Goal: Information Seeking & Learning: Check status

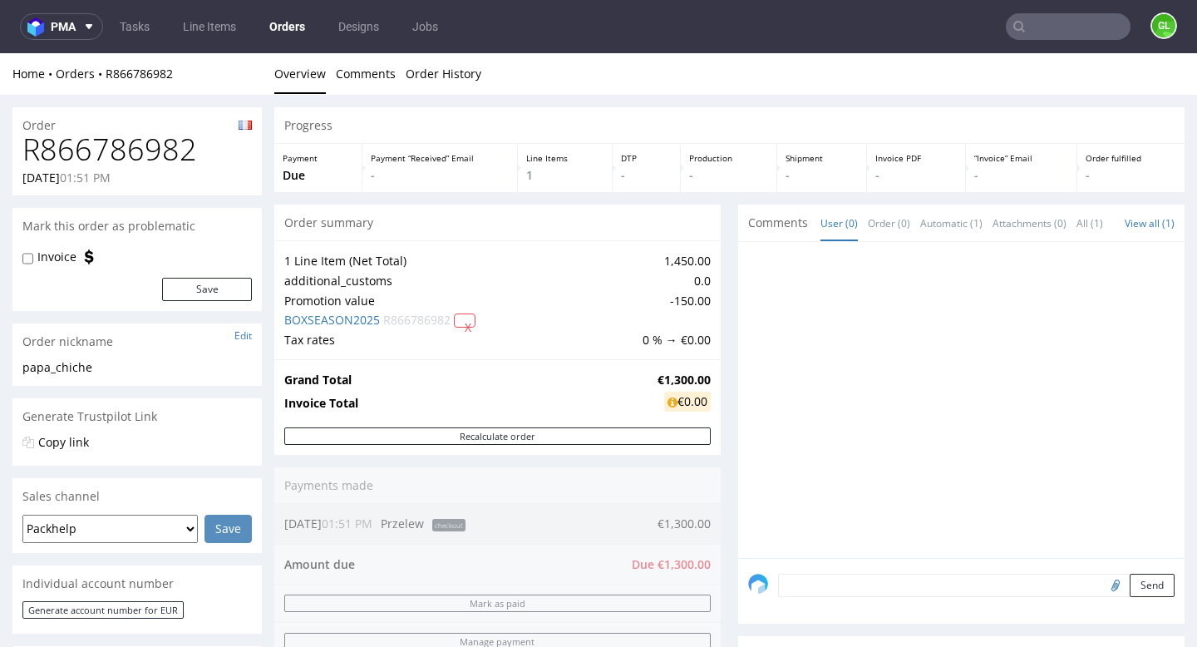
drag, startPoint x: 0, startPoint y: 0, endPoint x: 1053, endPoint y: 27, distance: 1053.8
click at [1053, 27] on input "text" at bounding box center [1068, 26] width 125 height 27
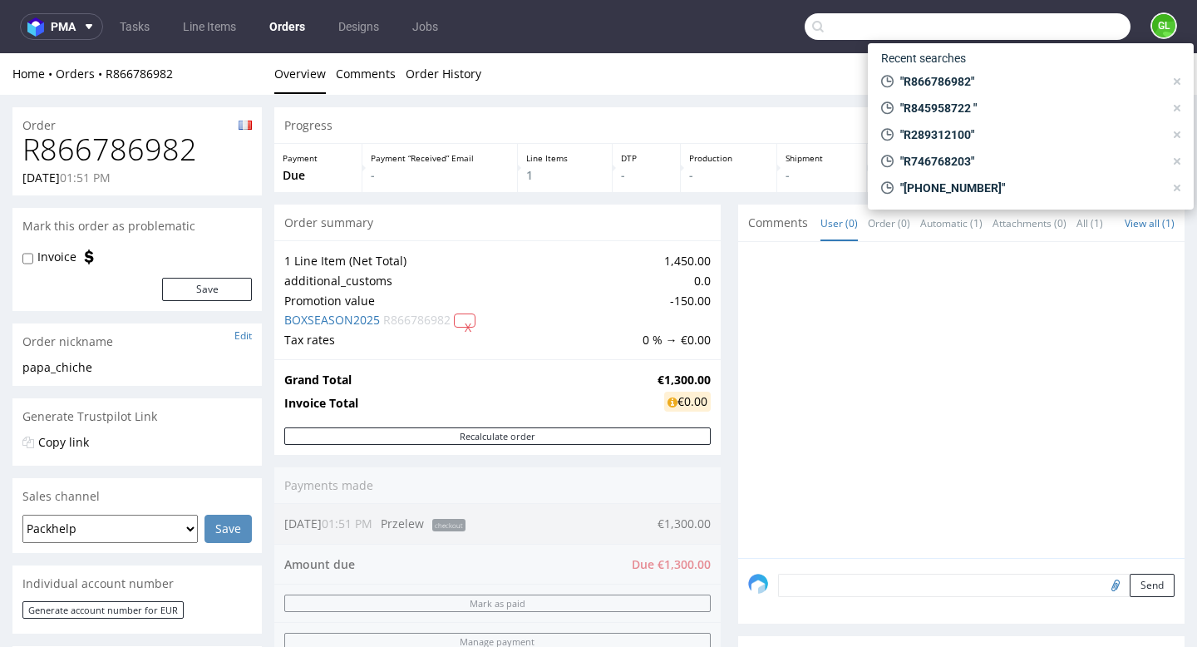
paste input "R680253198"
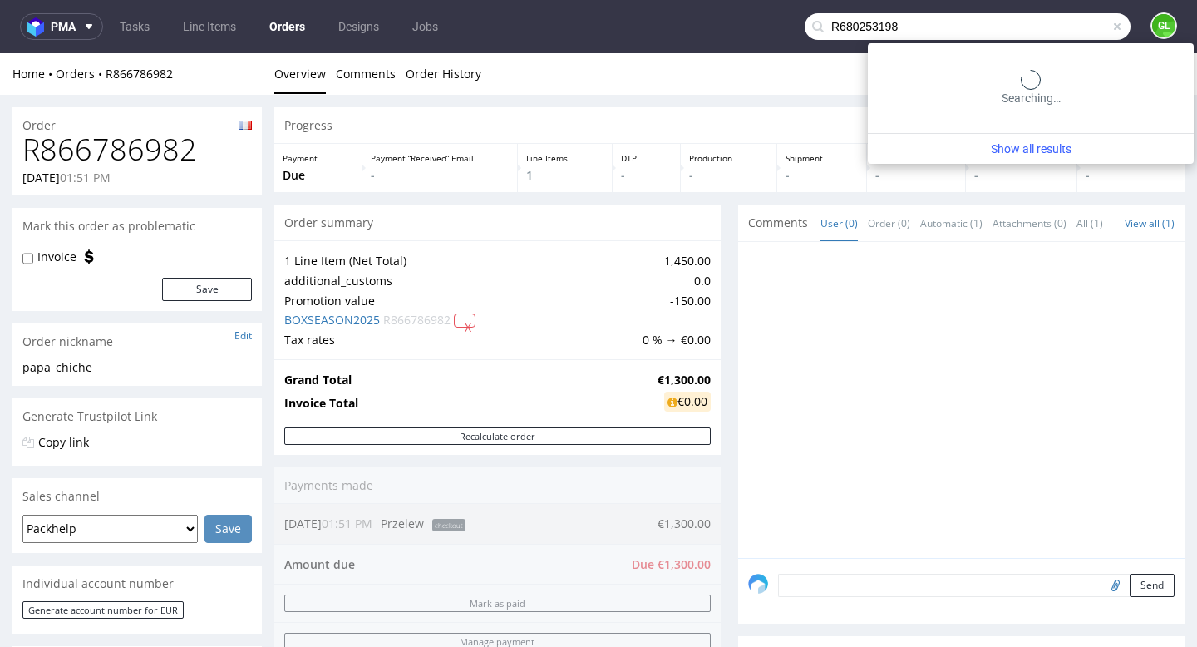
type input "R680253198"
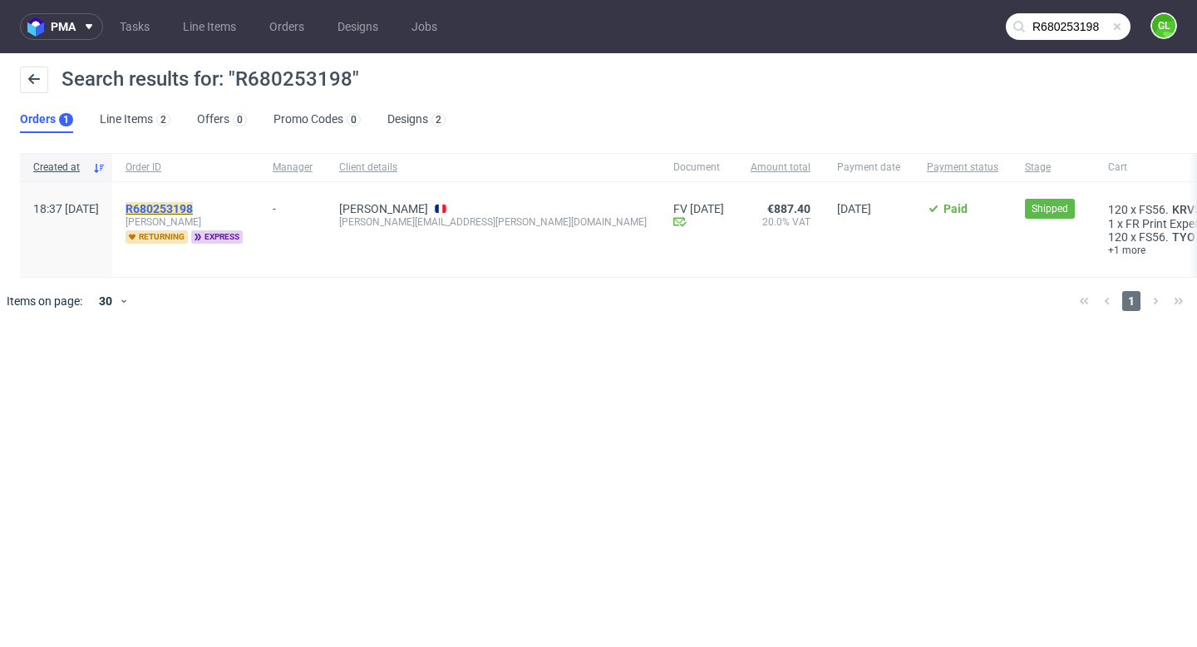
click at [193, 211] on mark "R680253198" at bounding box center [159, 208] width 67 height 13
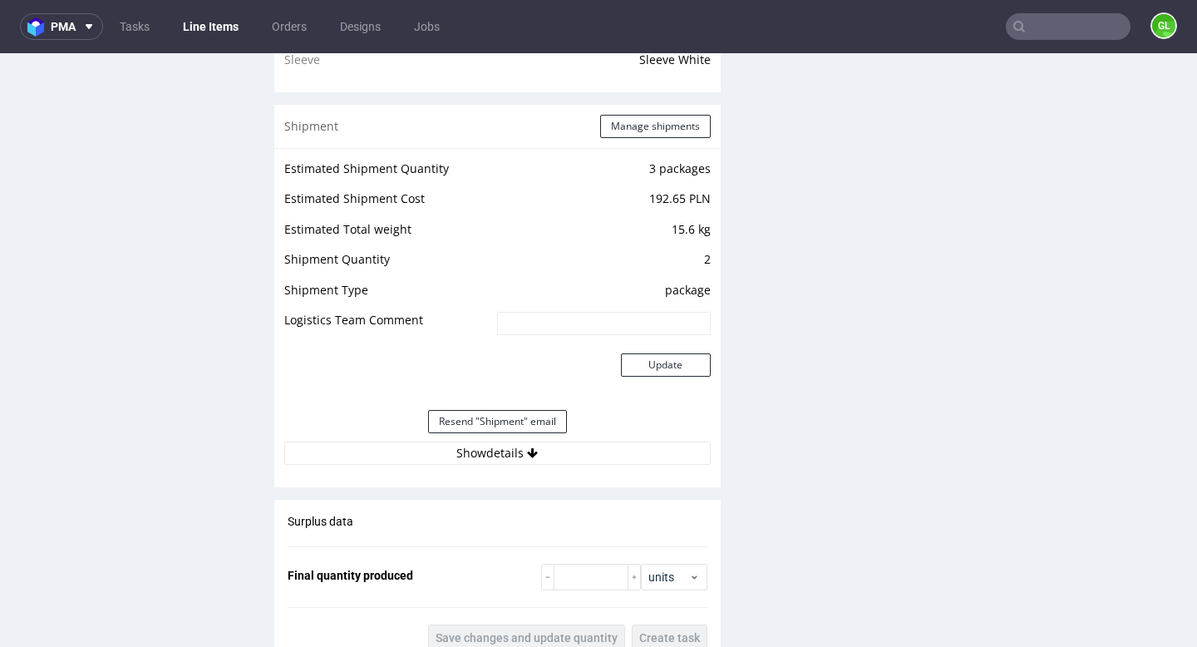
scroll to position [1477, 0]
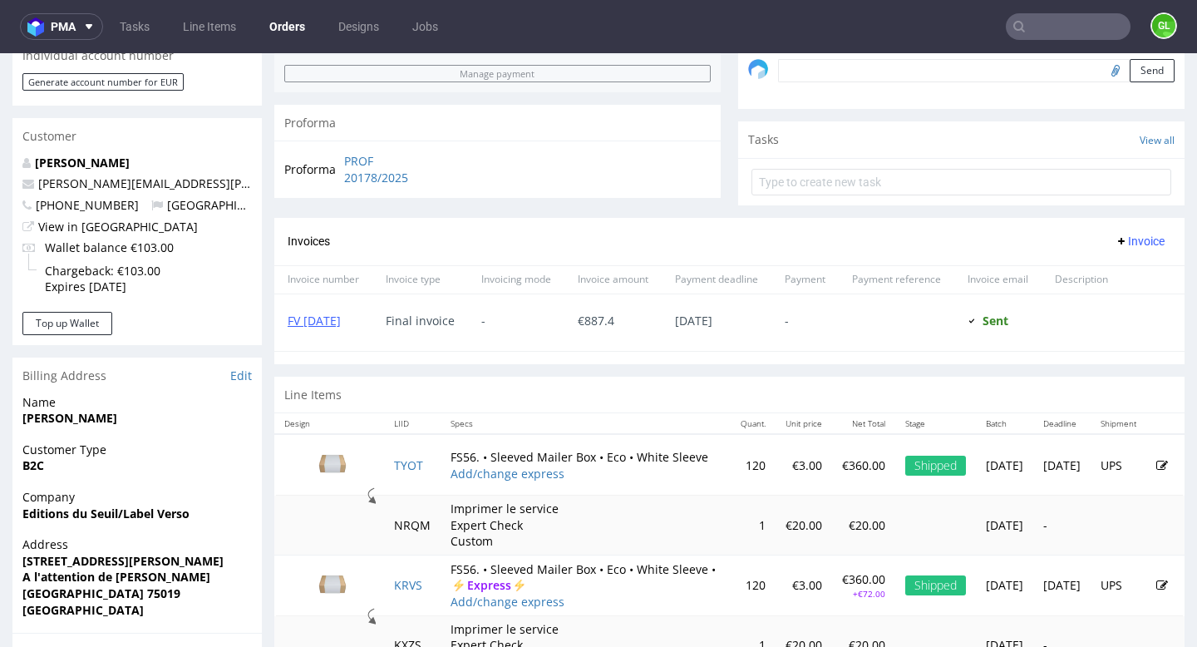
scroll to position [672, 0]
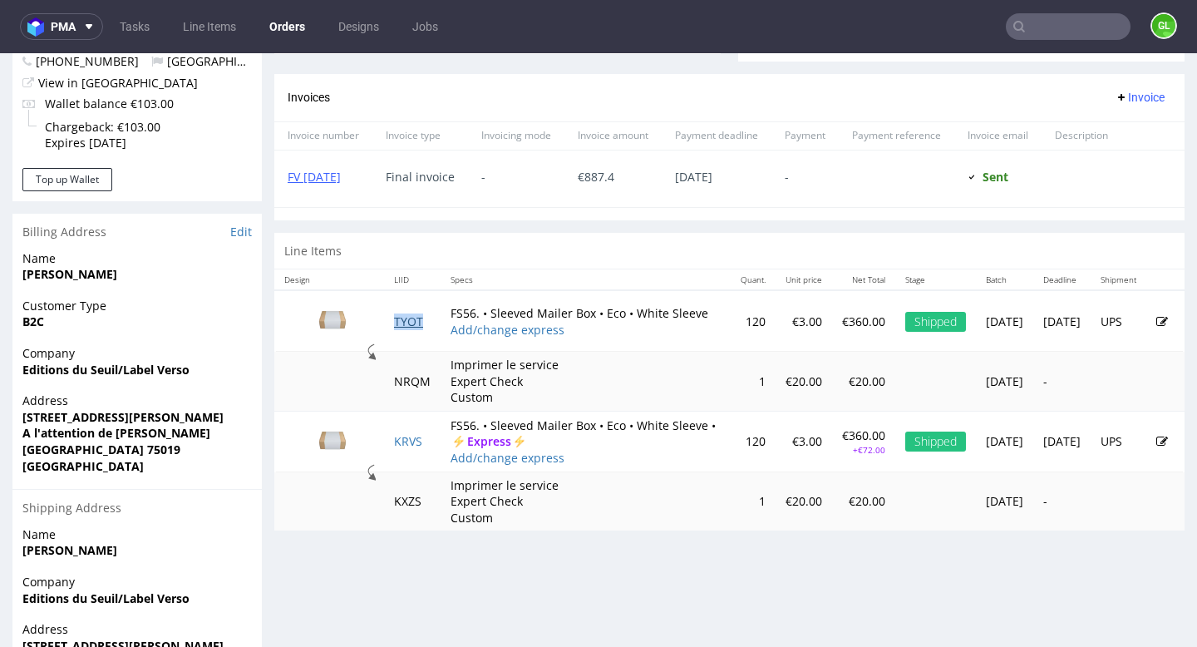
click at [409, 329] on link "TYOT" at bounding box center [408, 321] width 29 height 16
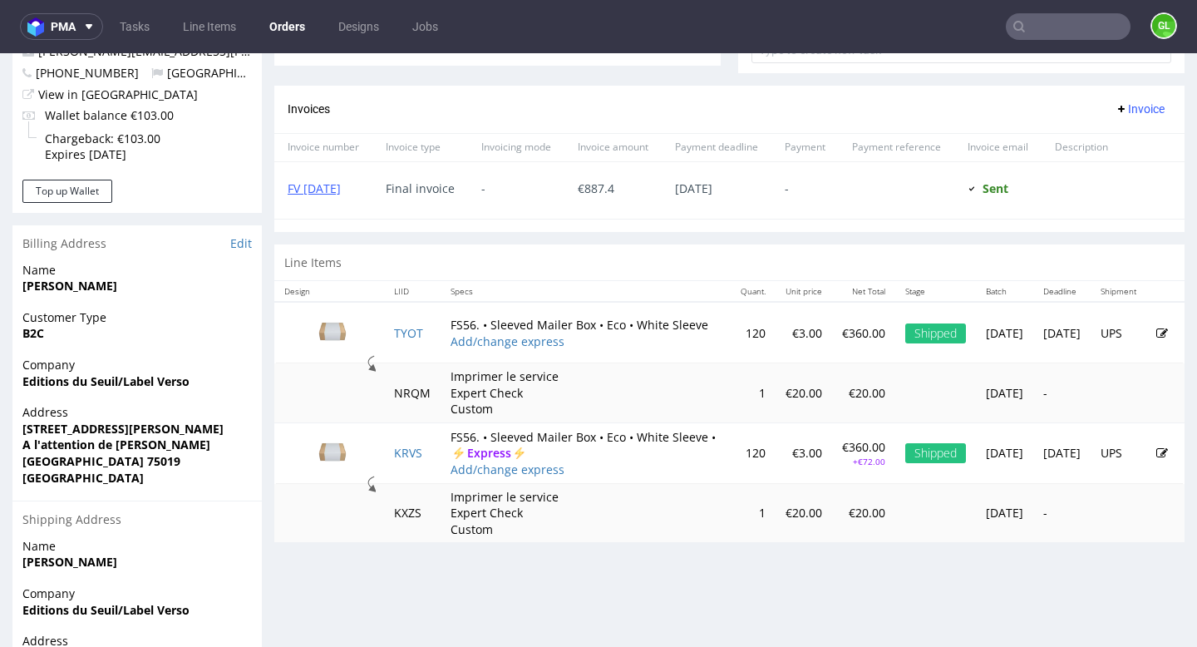
scroll to position [838, 0]
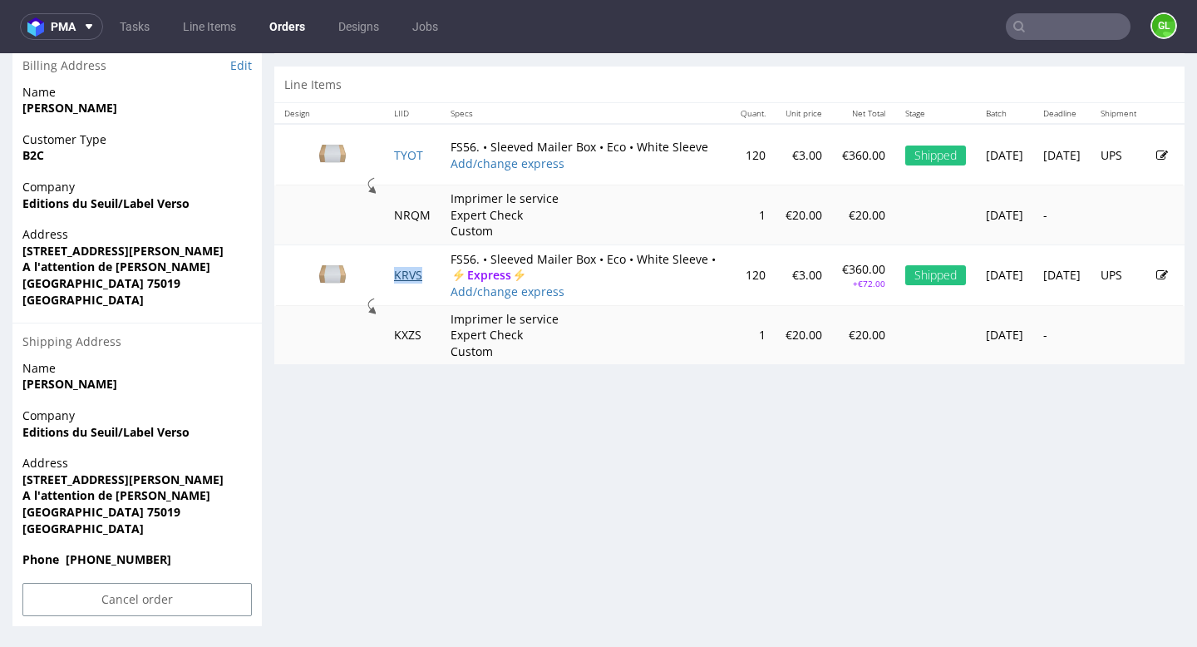
click at [407, 283] on link "KRVS" at bounding box center [408, 275] width 28 height 16
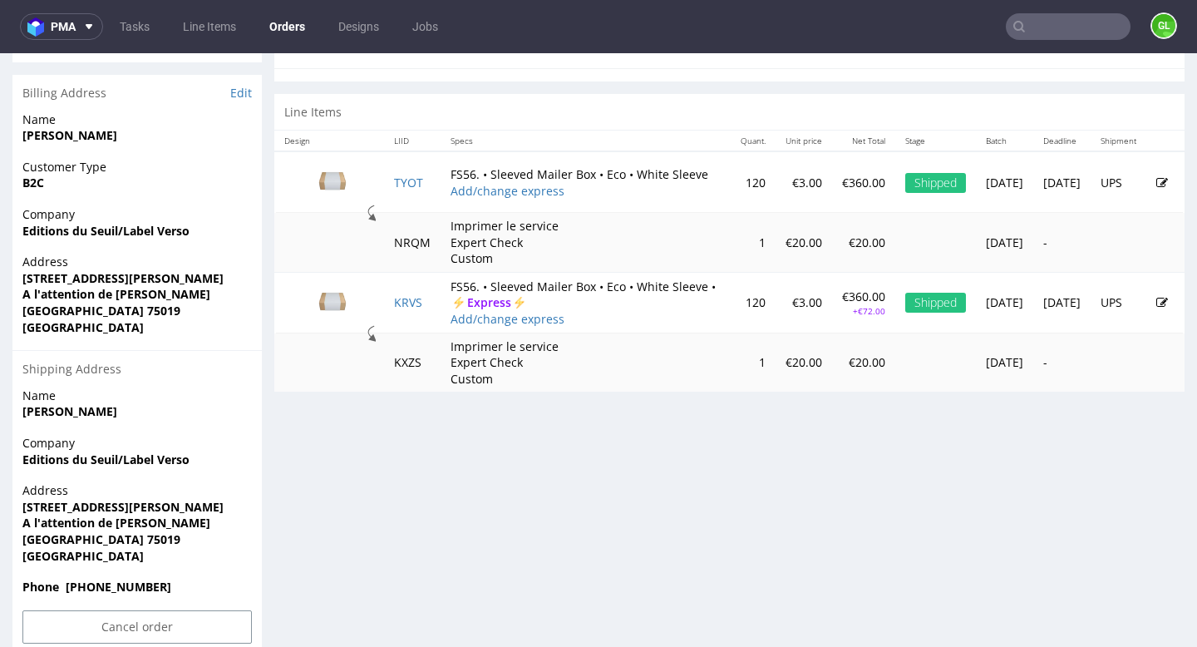
scroll to position [810, 0]
click at [407, 191] on link "TYOT" at bounding box center [408, 183] width 29 height 16
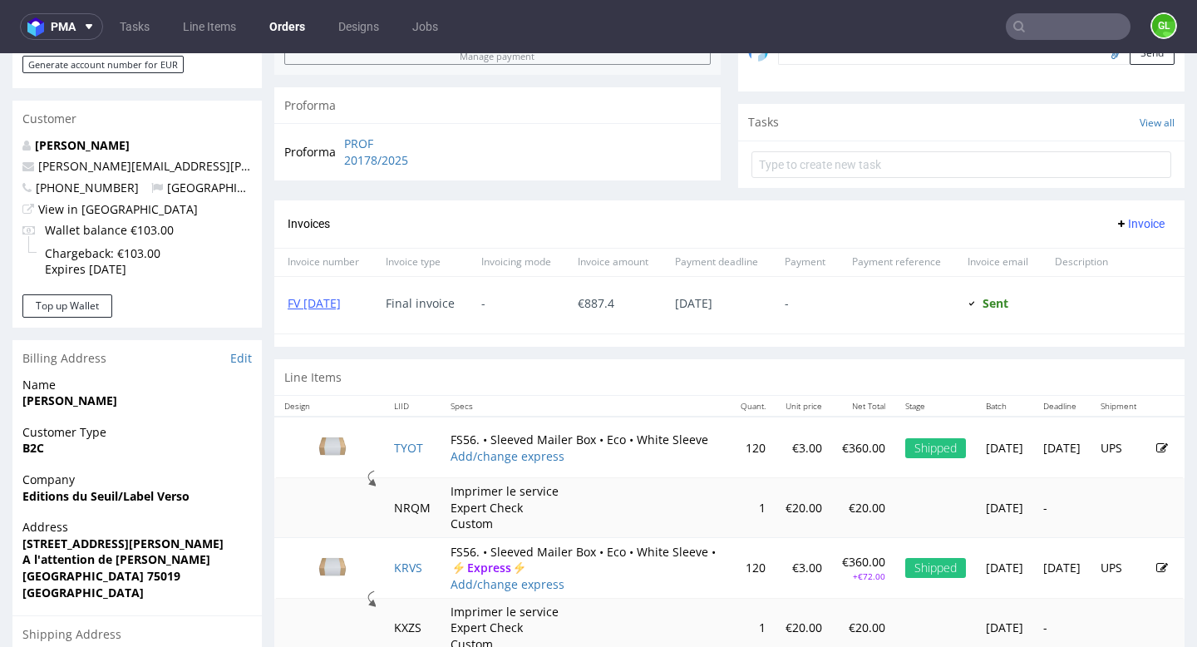
scroll to position [486, 0]
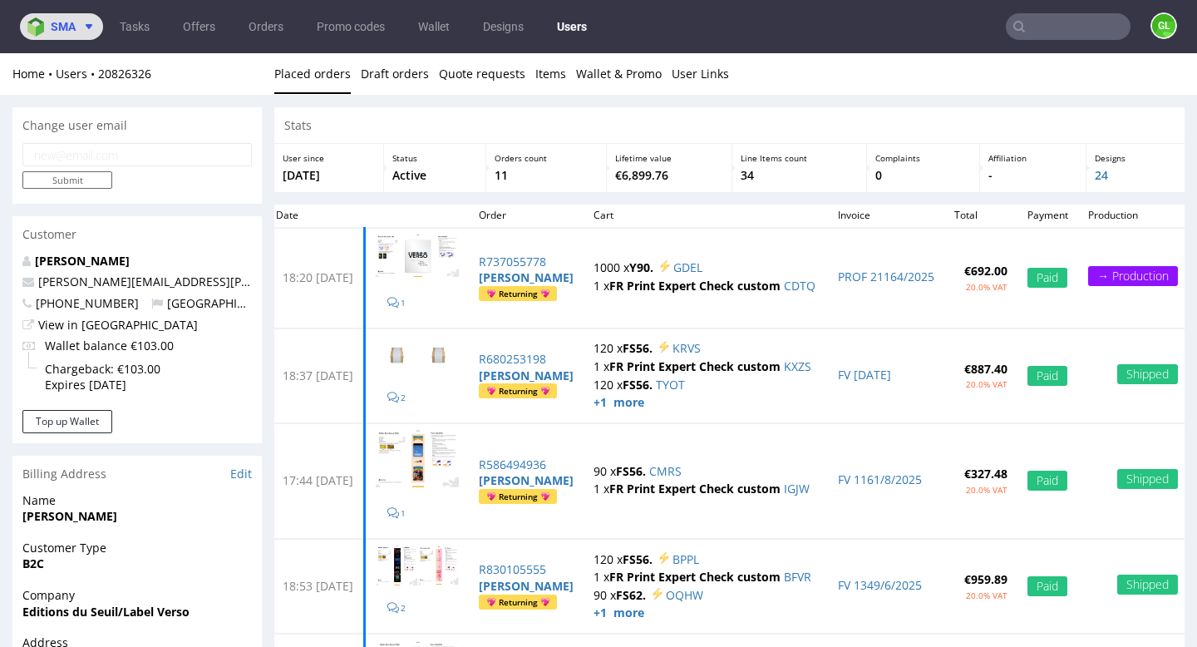
click at [85, 30] on icon at bounding box center [88, 26] width 13 height 13
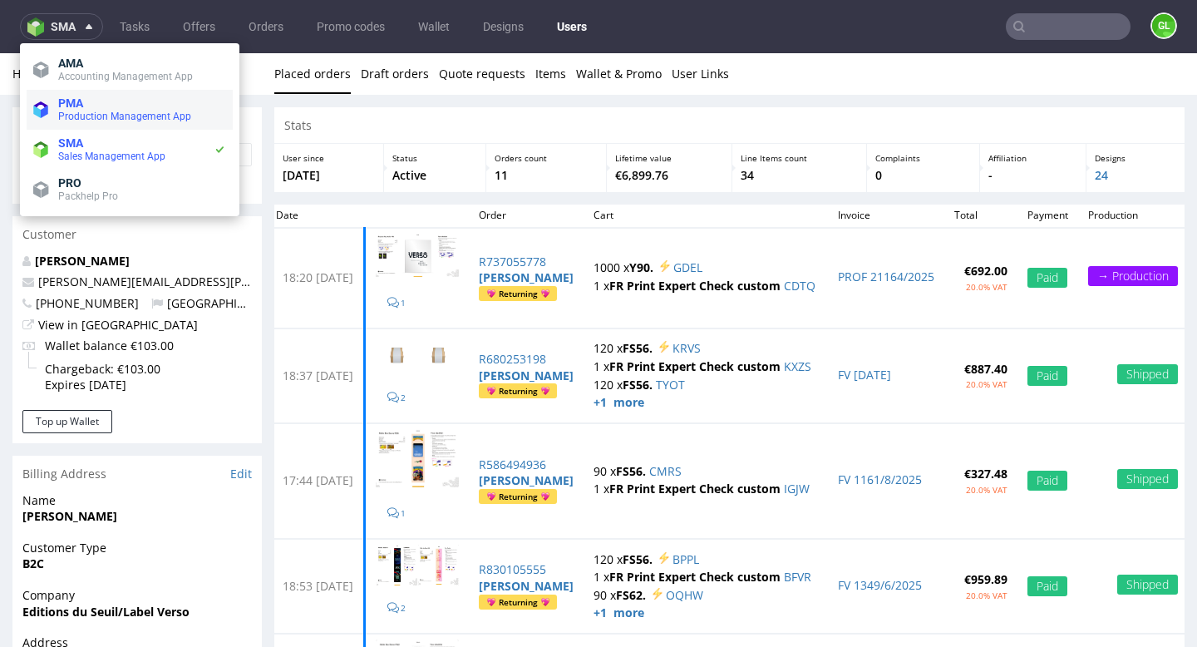
click at [84, 108] on span "PMA" at bounding box center [142, 102] width 168 height 13
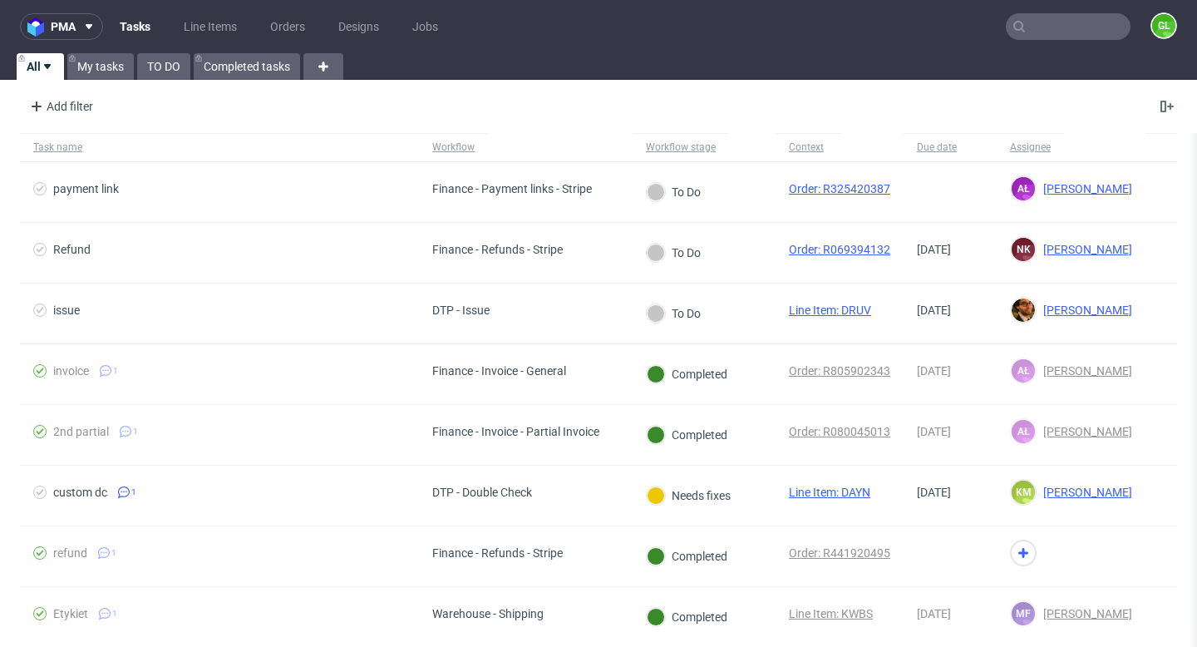
click at [132, 32] on link "Tasks" at bounding box center [135, 26] width 51 height 27
click at [156, 63] on link "TO DO" at bounding box center [163, 66] width 53 height 27
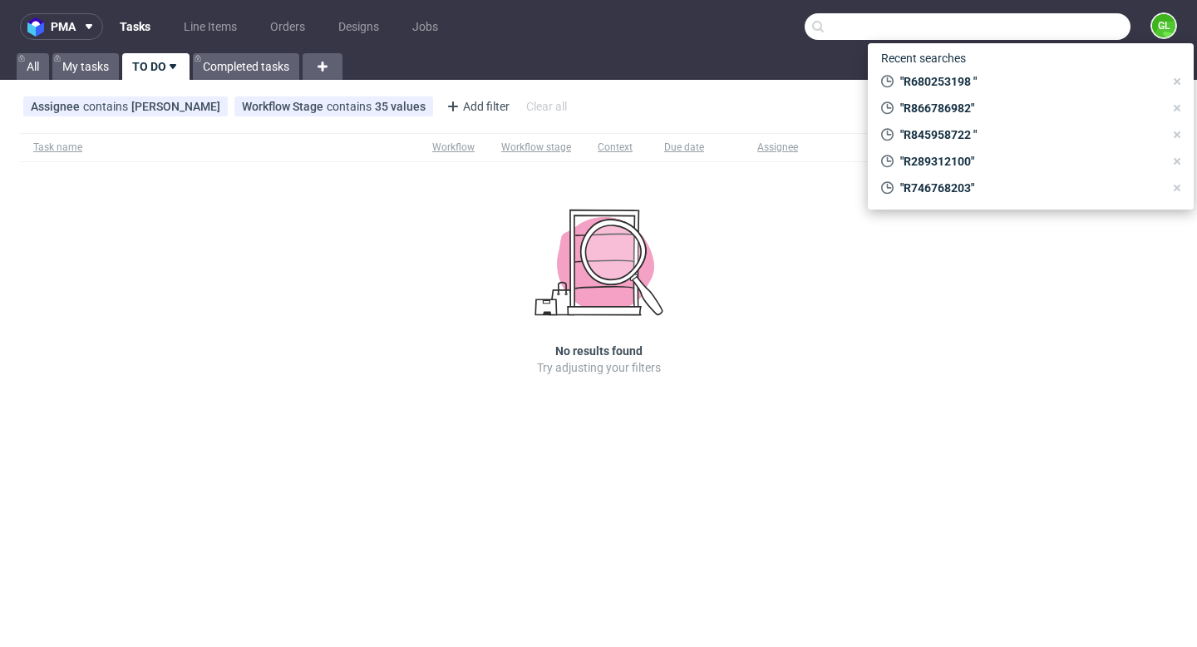
click at [1088, 30] on input "text" at bounding box center [968, 26] width 326 height 27
paste input "R506802380"
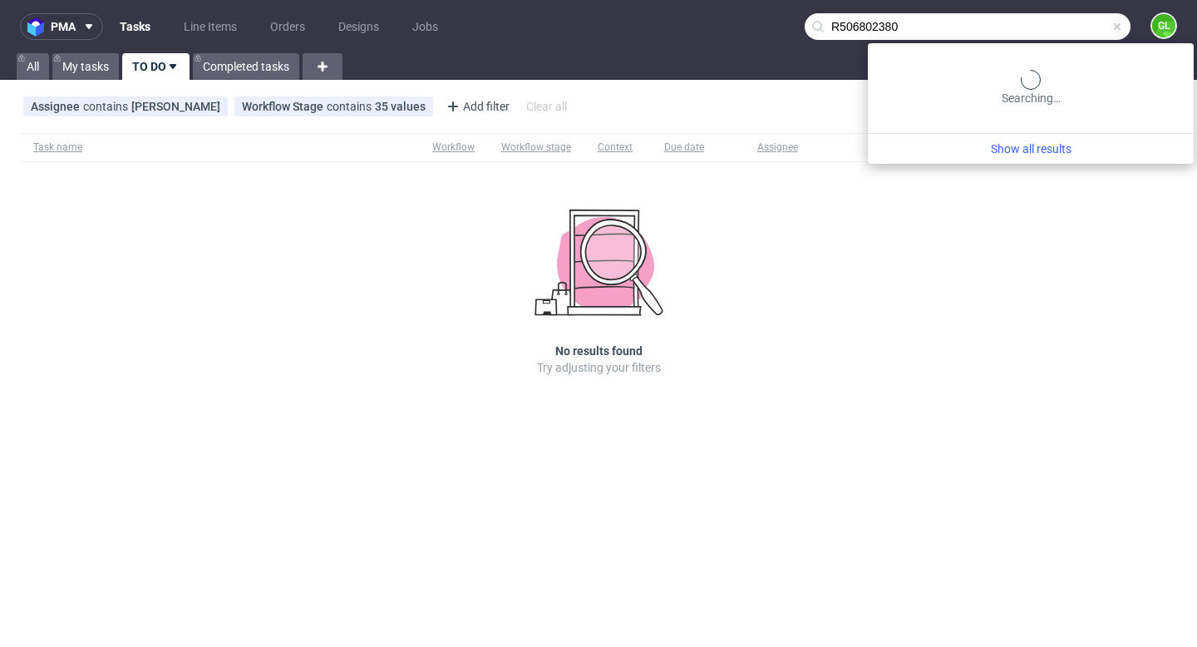
type input "R506802380"
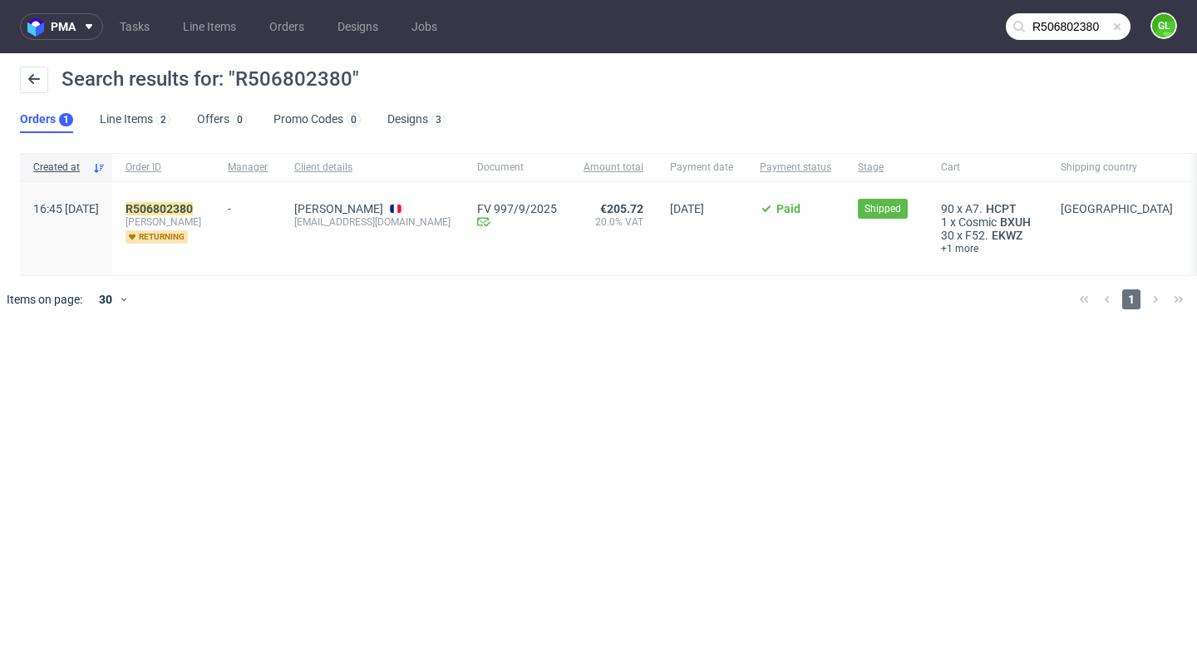
click at [200, 216] on span "[PERSON_NAME]" at bounding box center [164, 221] width 76 height 13
click at [193, 210] on mark "R506802380" at bounding box center [159, 208] width 67 height 13
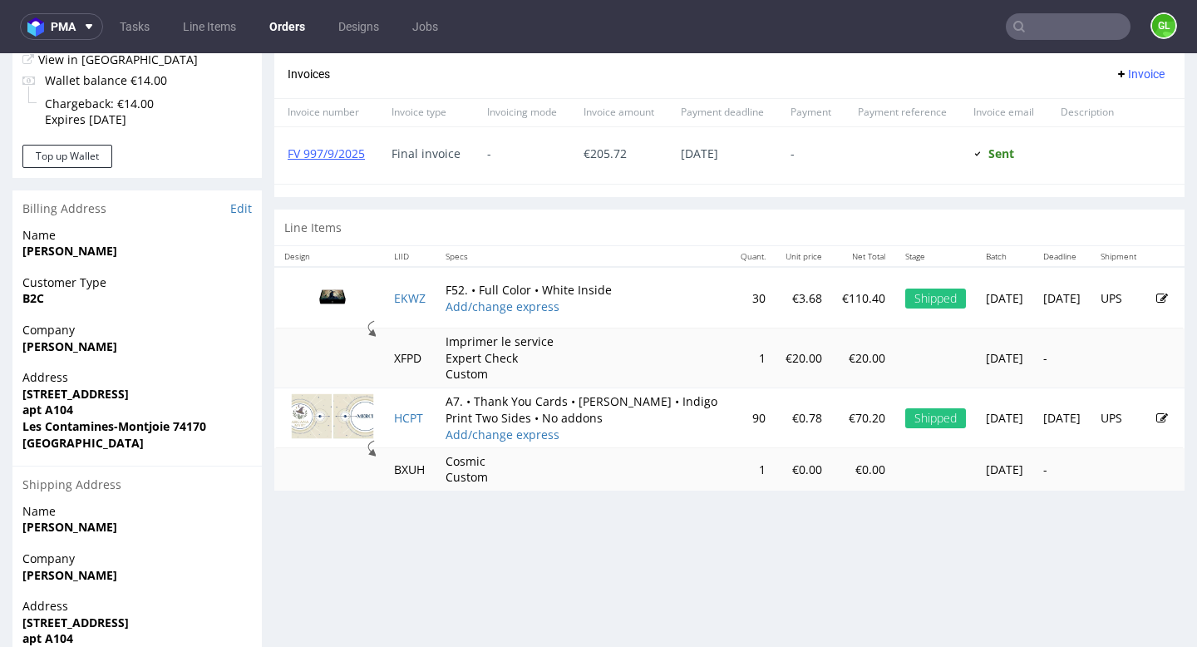
scroll to position [838, 0]
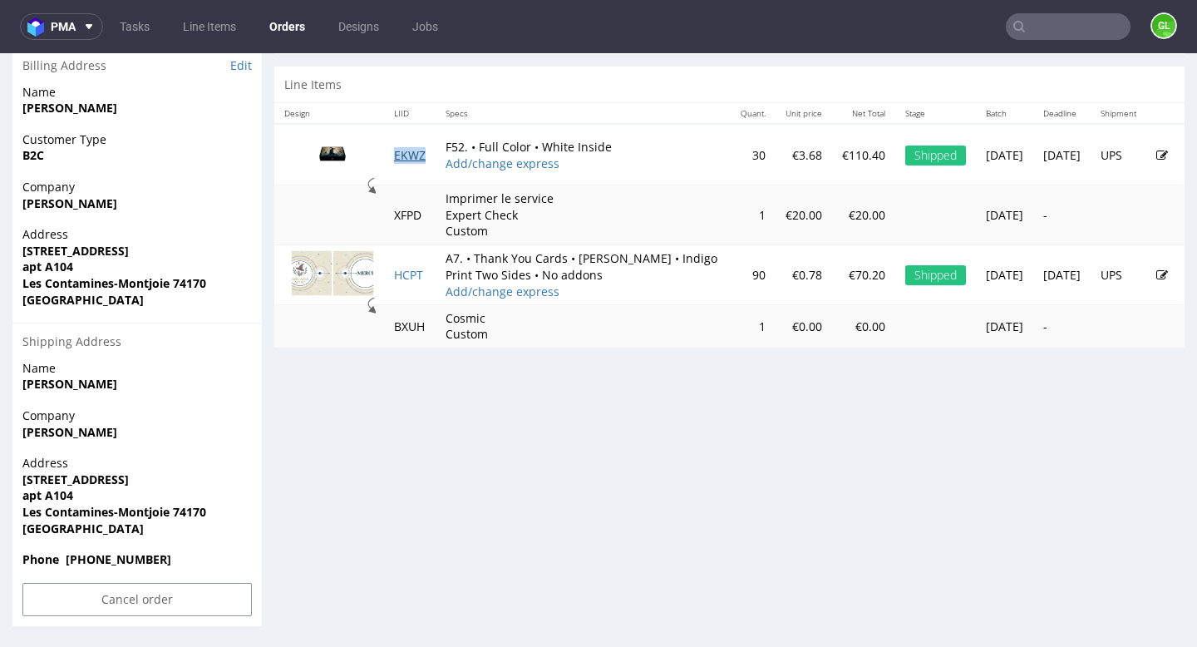
click at [417, 163] on link "EKWZ" at bounding box center [410, 155] width 32 height 16
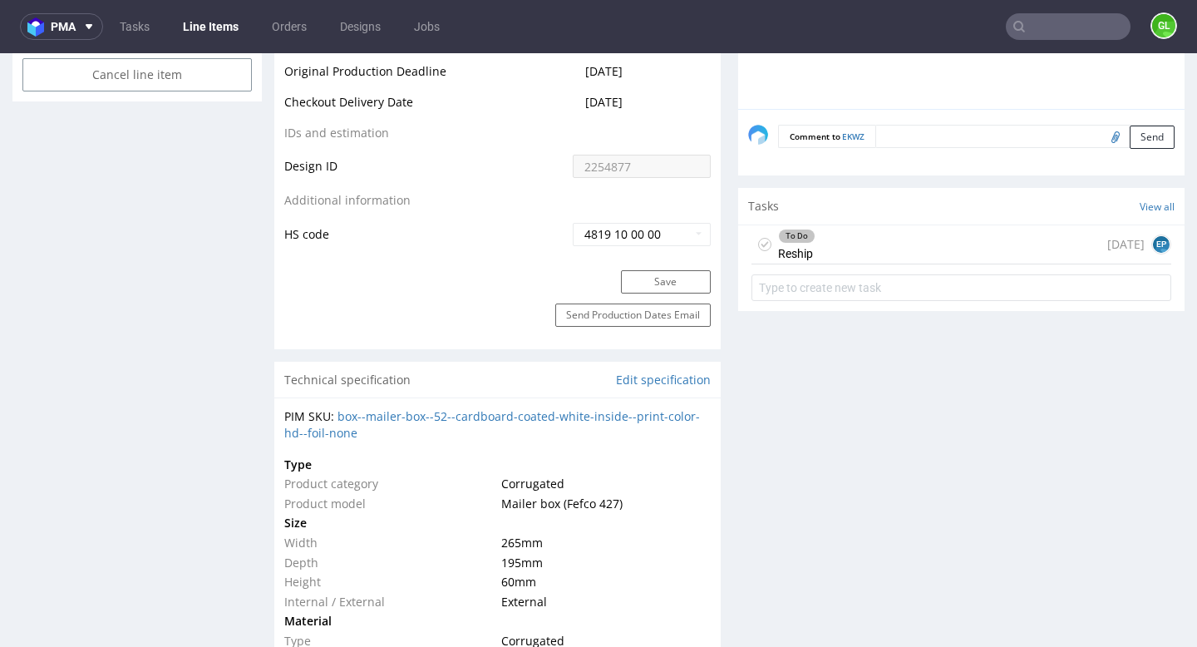
scroll to position [951, 0]
click at [865, 238] on div "To Do Reship [DATE] EP" at bounding box center [962, 242] width 420 height 39
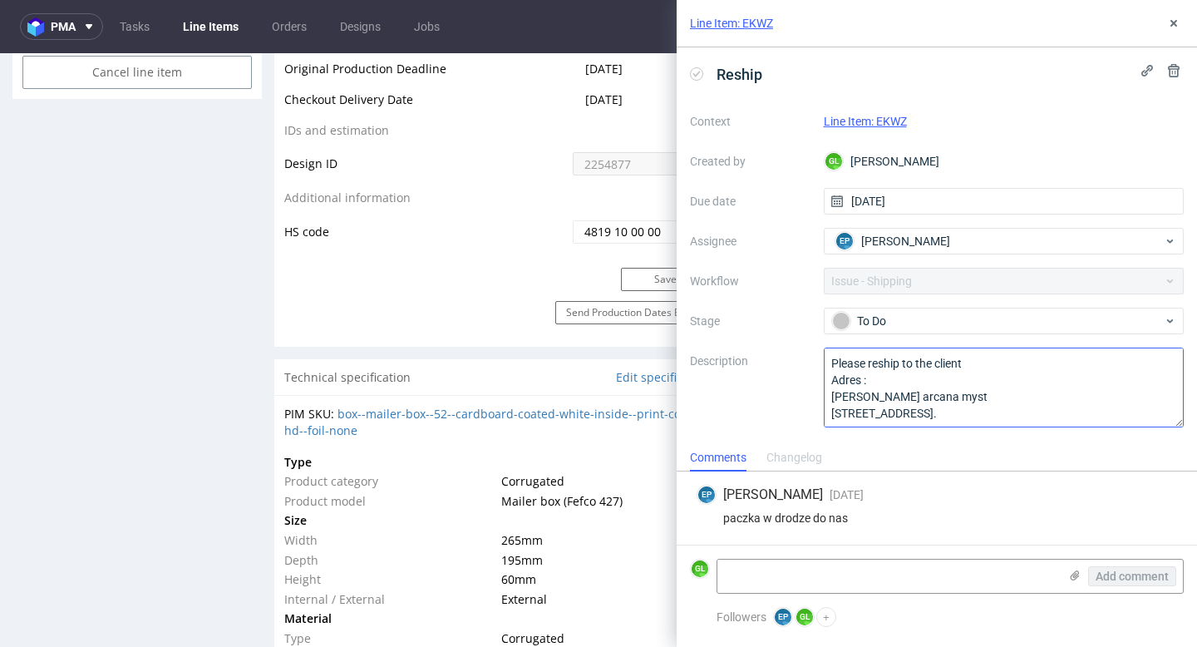
scroll to position [35, 0]
click at [1175, 22] on icon at bounding box center [1173, 23] width 13 height 13
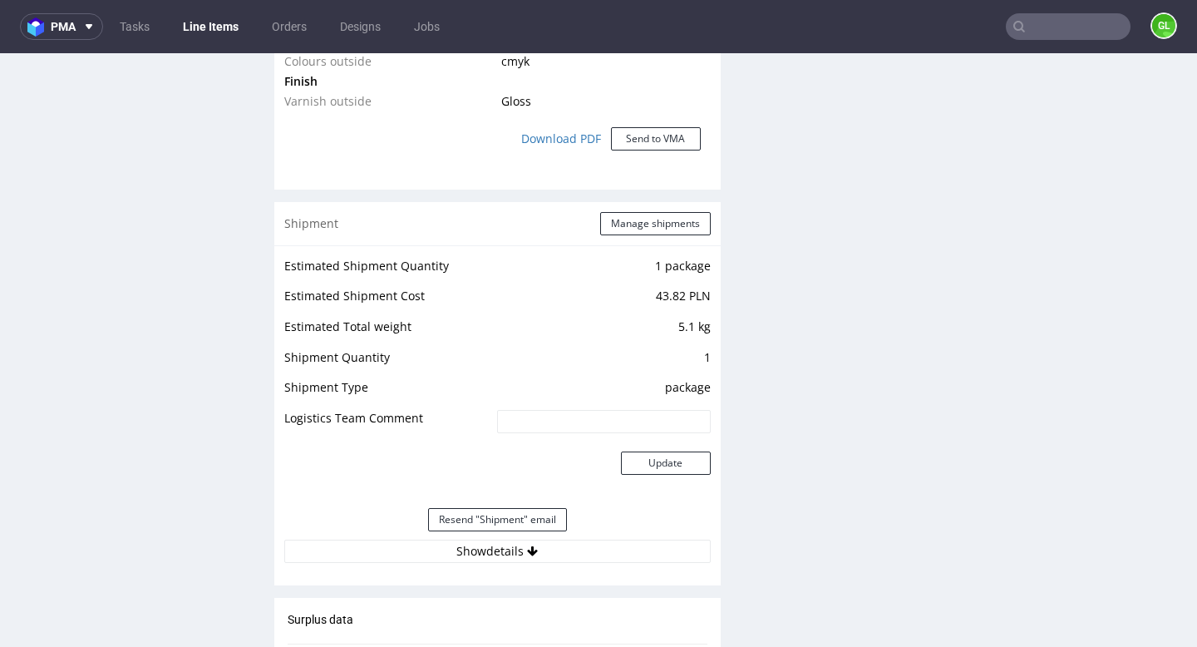
scroll to position [1660, 0]
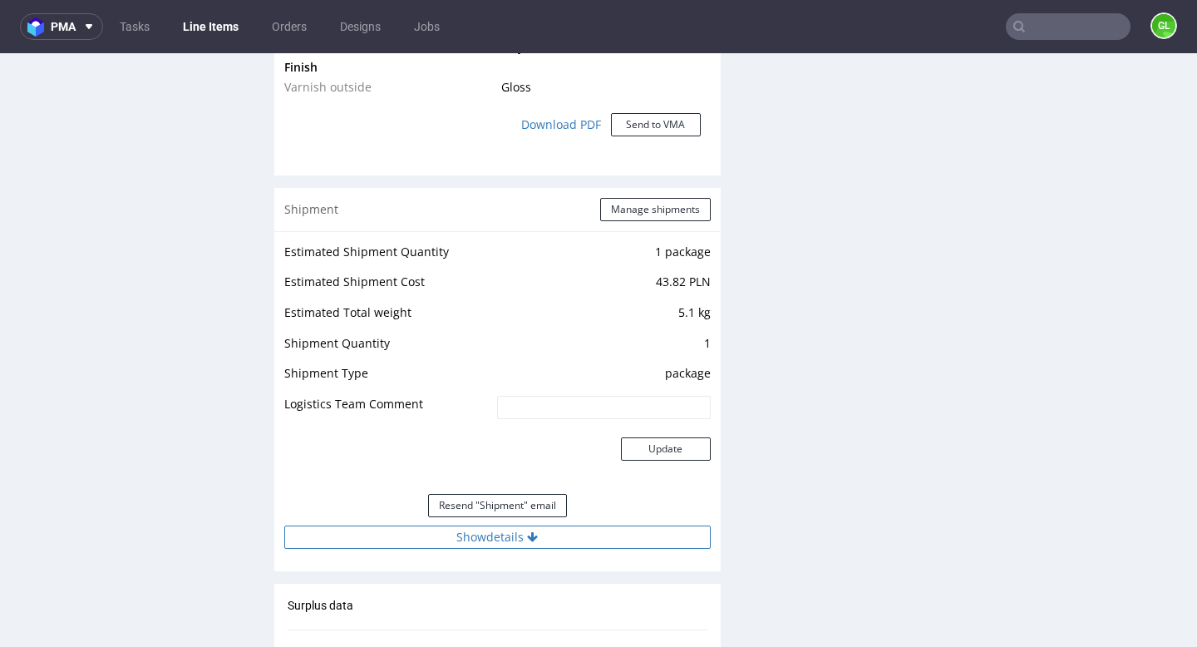
click at [501, 541] on button "Show details" at bounding box center [497, 536] width 427 height 23
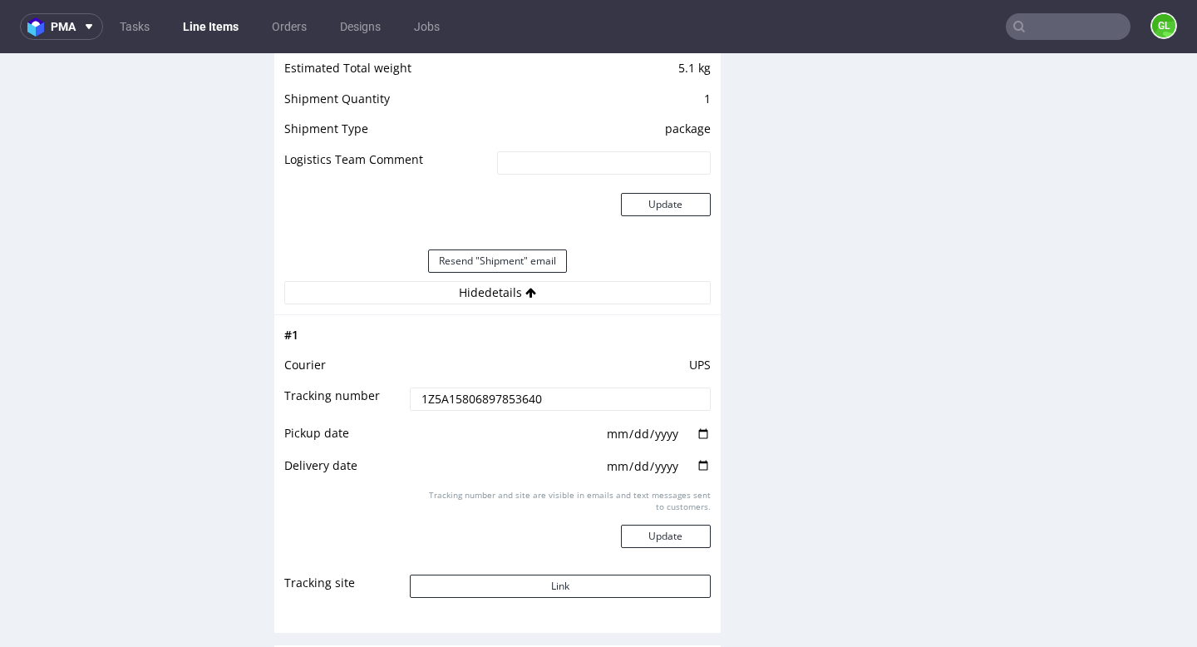
scroll to position [1910, 0]
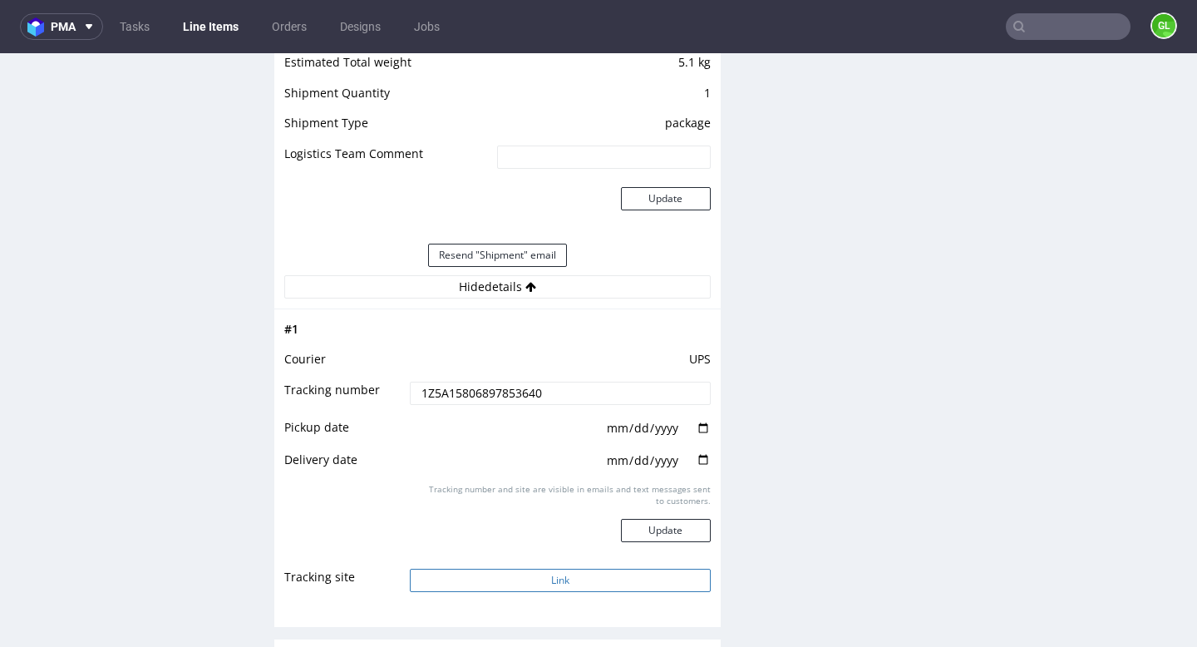
click at [557, 581] on button "Link" at bounding box center [560, 580] width 300 height 23
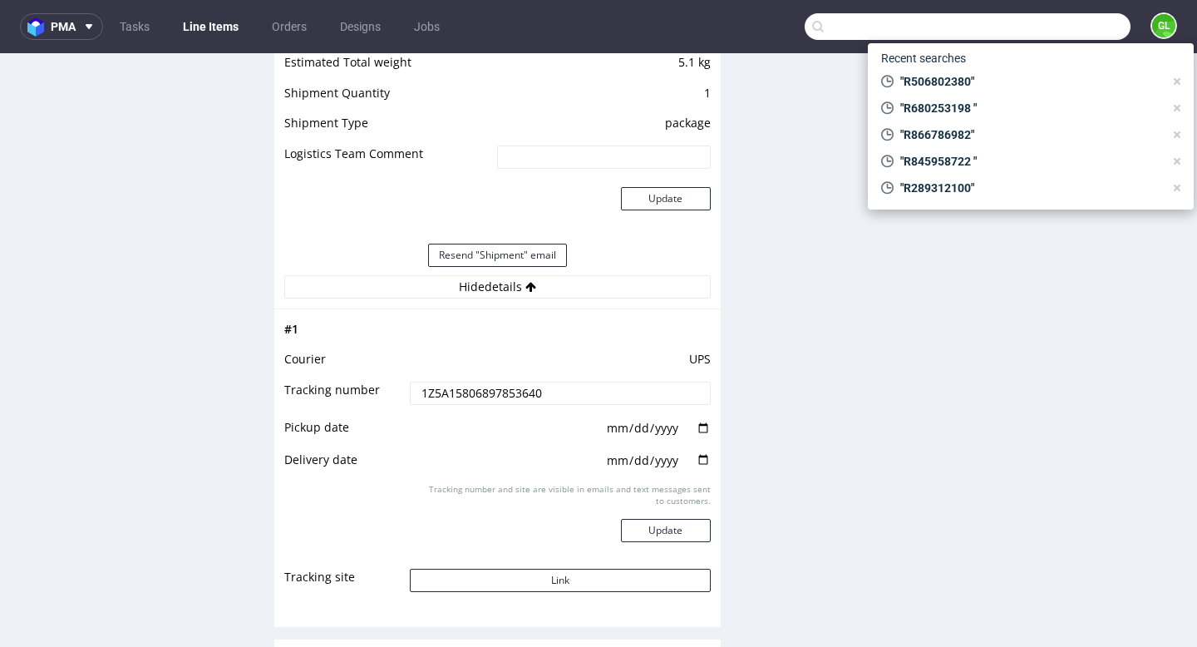
click at [1023, 23] on input "text" at bounding box center [968, 26] width 326 height 27
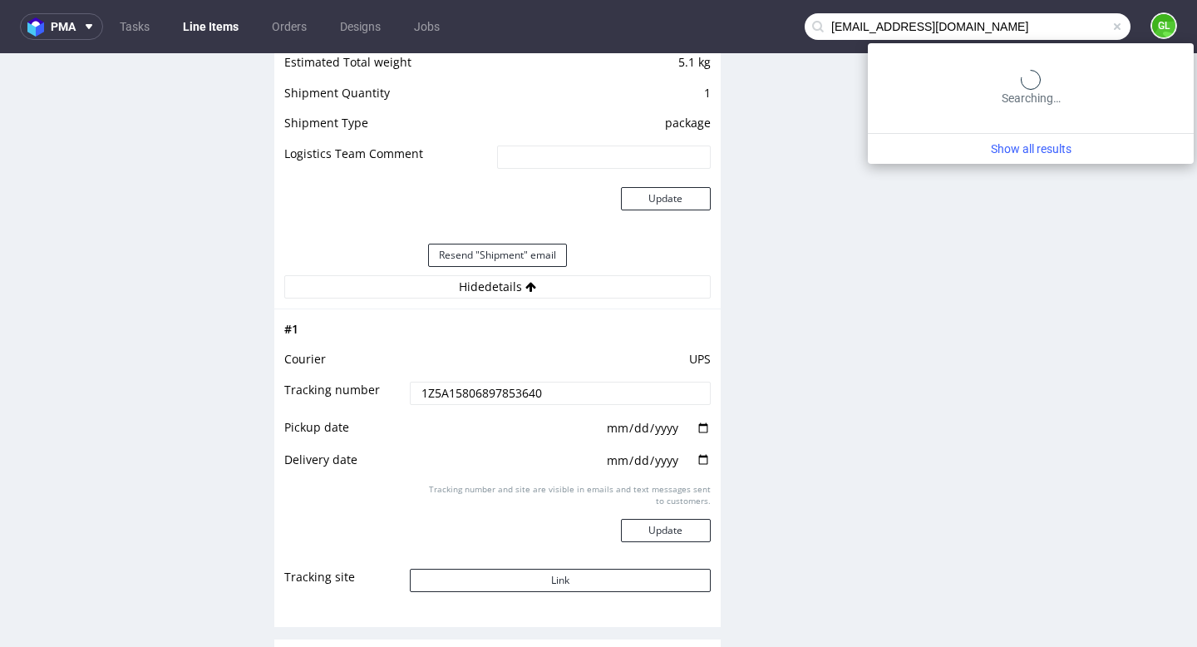
type input "[EMAIL_ADDRESS][DOMAIN_NAME]"
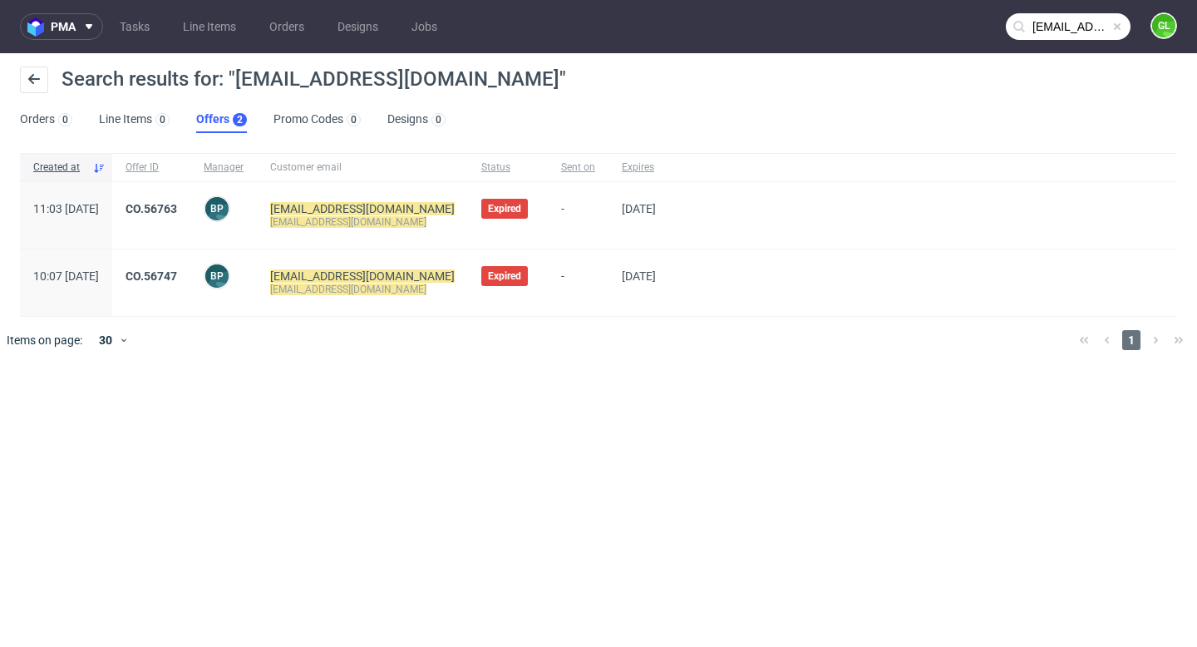
click at [1119, 28] on span at bounding box center [1117, 26] width 13 height 13
click at [1055, 33] on input "text" at bounding box center [1068, 26] width 125 height 27
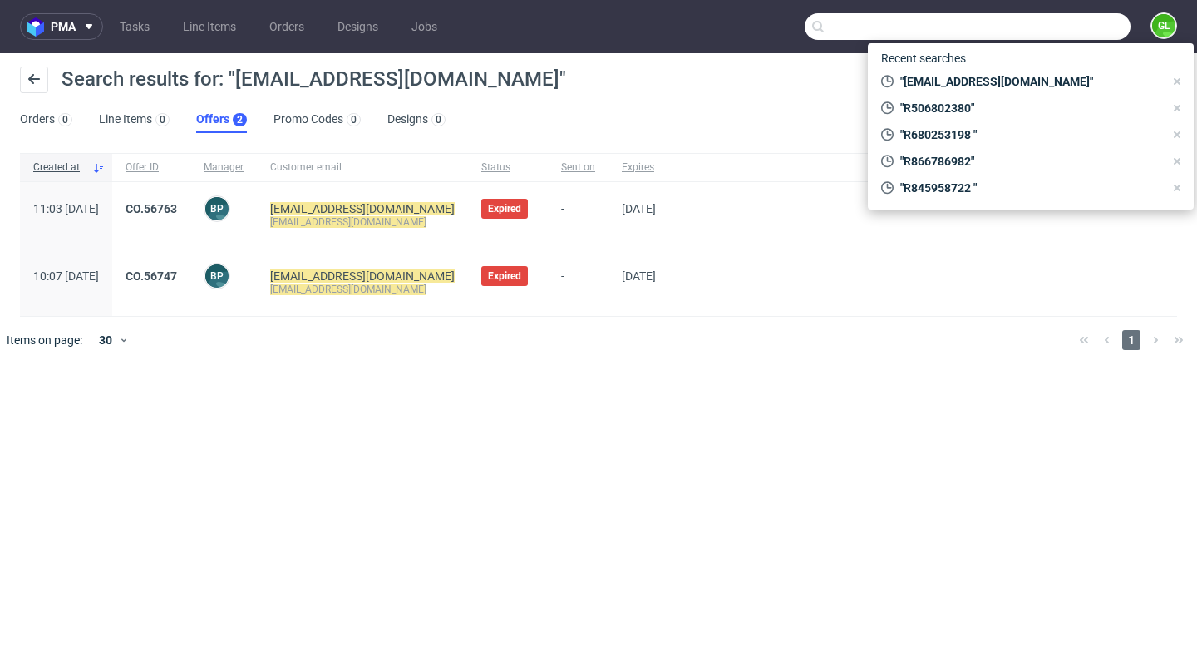
paste input "[PERSON_NAME]"
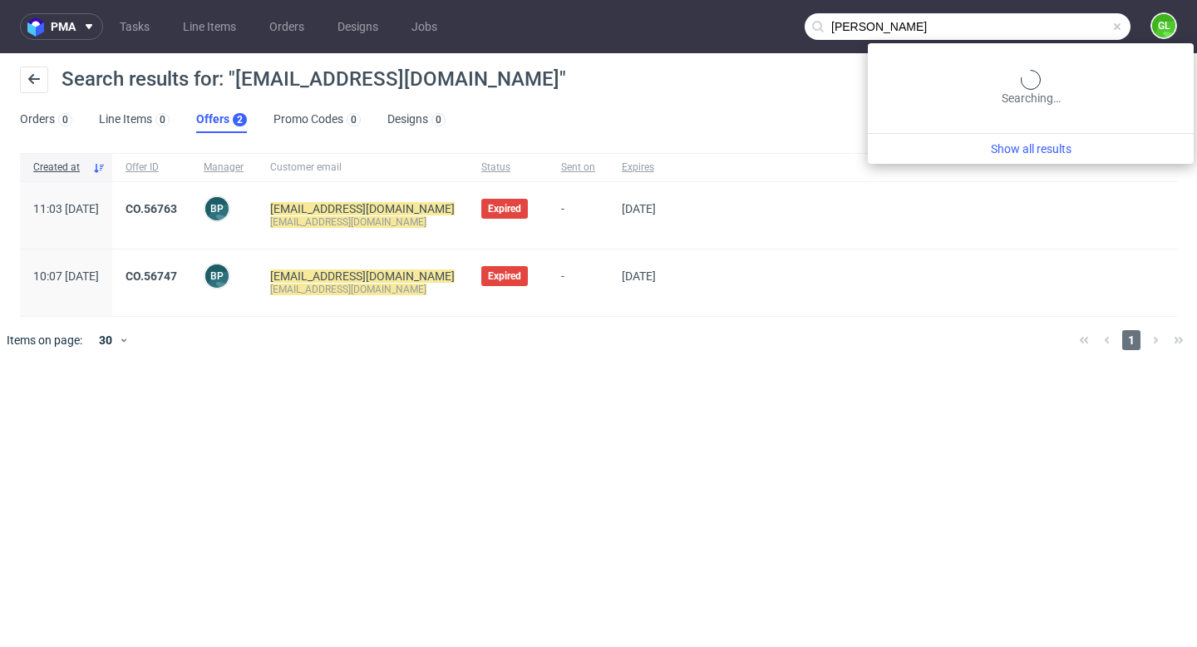
type input "[PERSON_NAME]"
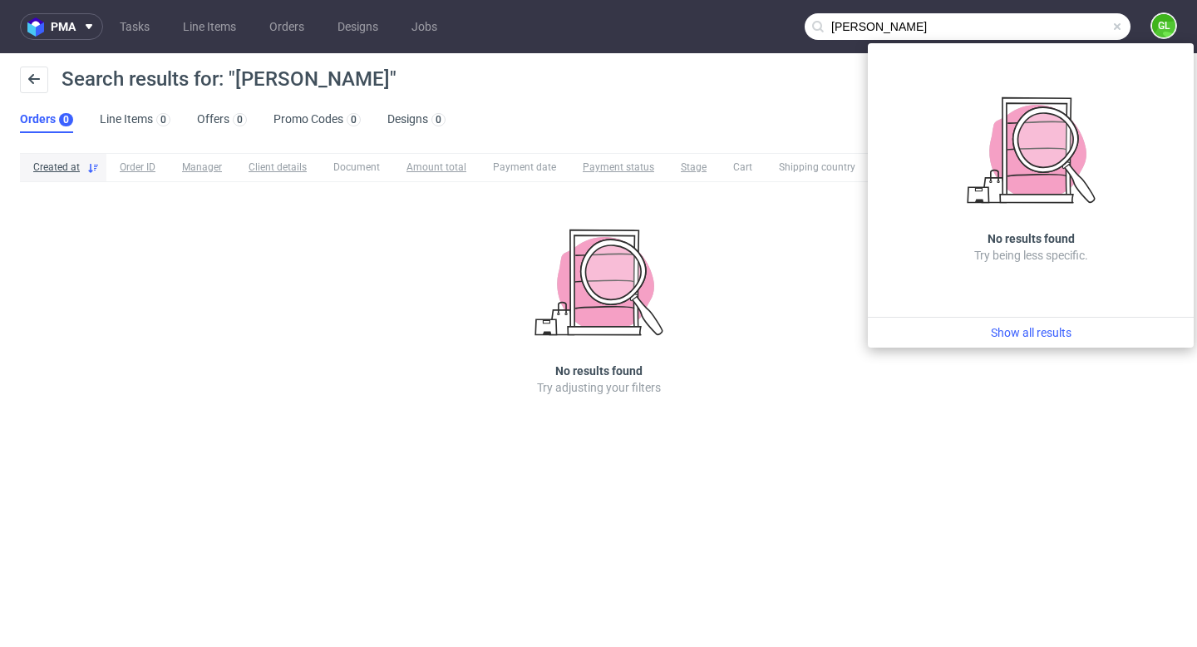
drag, startPoint x: 1098, startPoint y: 24, endPoint x: 775, endPoint y: 26, distance: 323.4
click at [775, 26] on nav "pma Tasks Line Items Orders Designs Jobs [PERSON_NAME] GL" at bounding box center [598, 26] width 1197 height 53
